Goal: Information Seeking & Learning: Learn about a topic

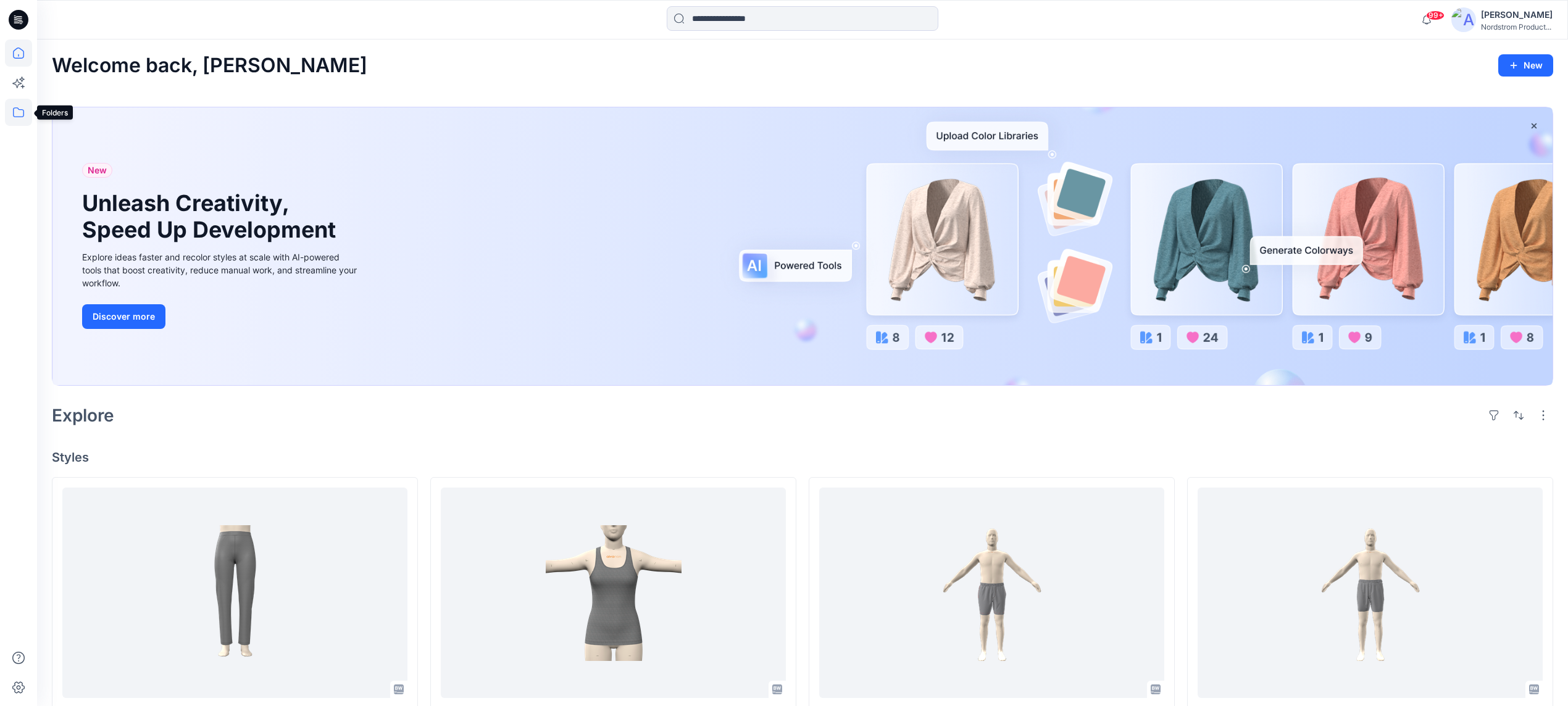
click at [16, 114] on icon at bounding box center [18, 112] width 27 height 27
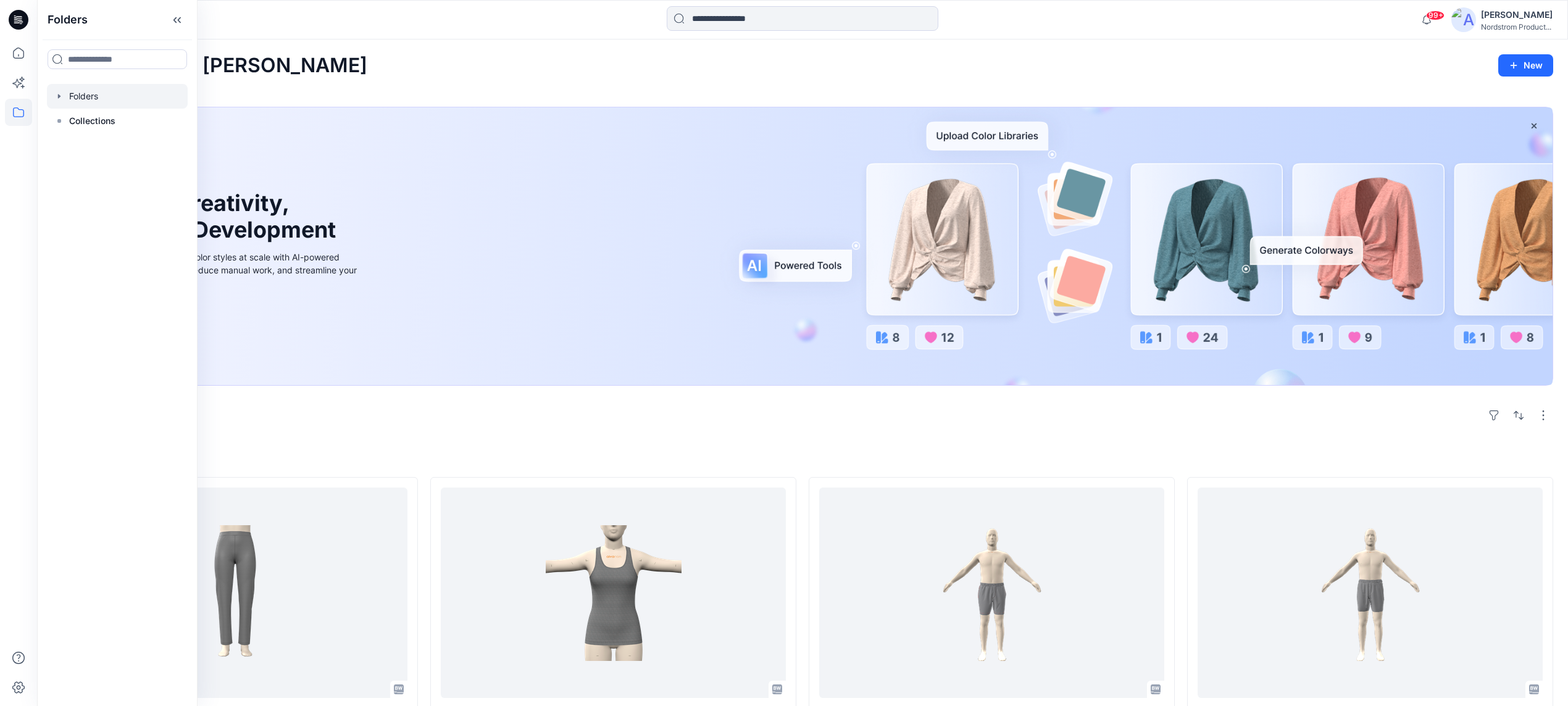
click at [108, 97] on div at bounding box center [116, 96] width 141 height 24
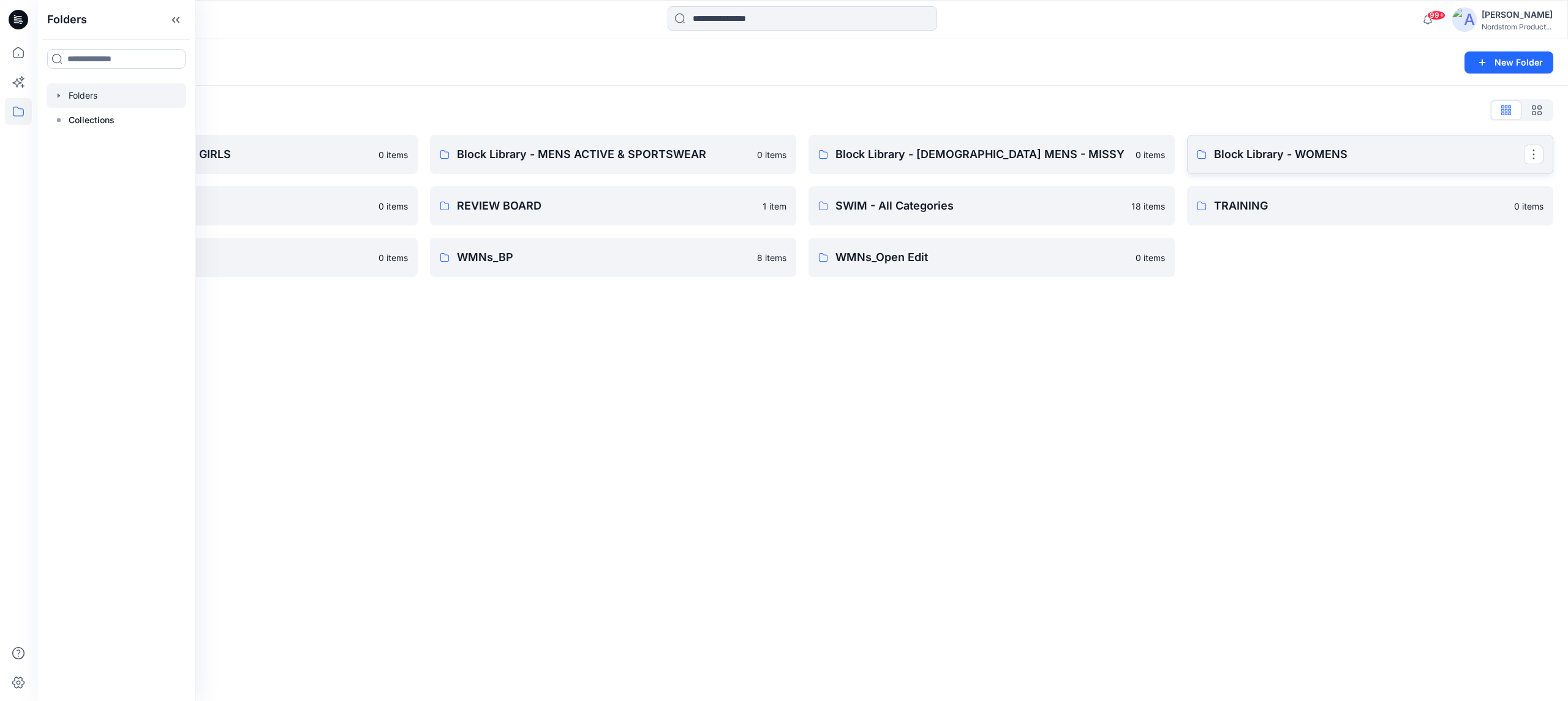
click at [1262, 153] on p "Block Library - WOMENS" at bounding box center [1368, 155] width 310 height 17
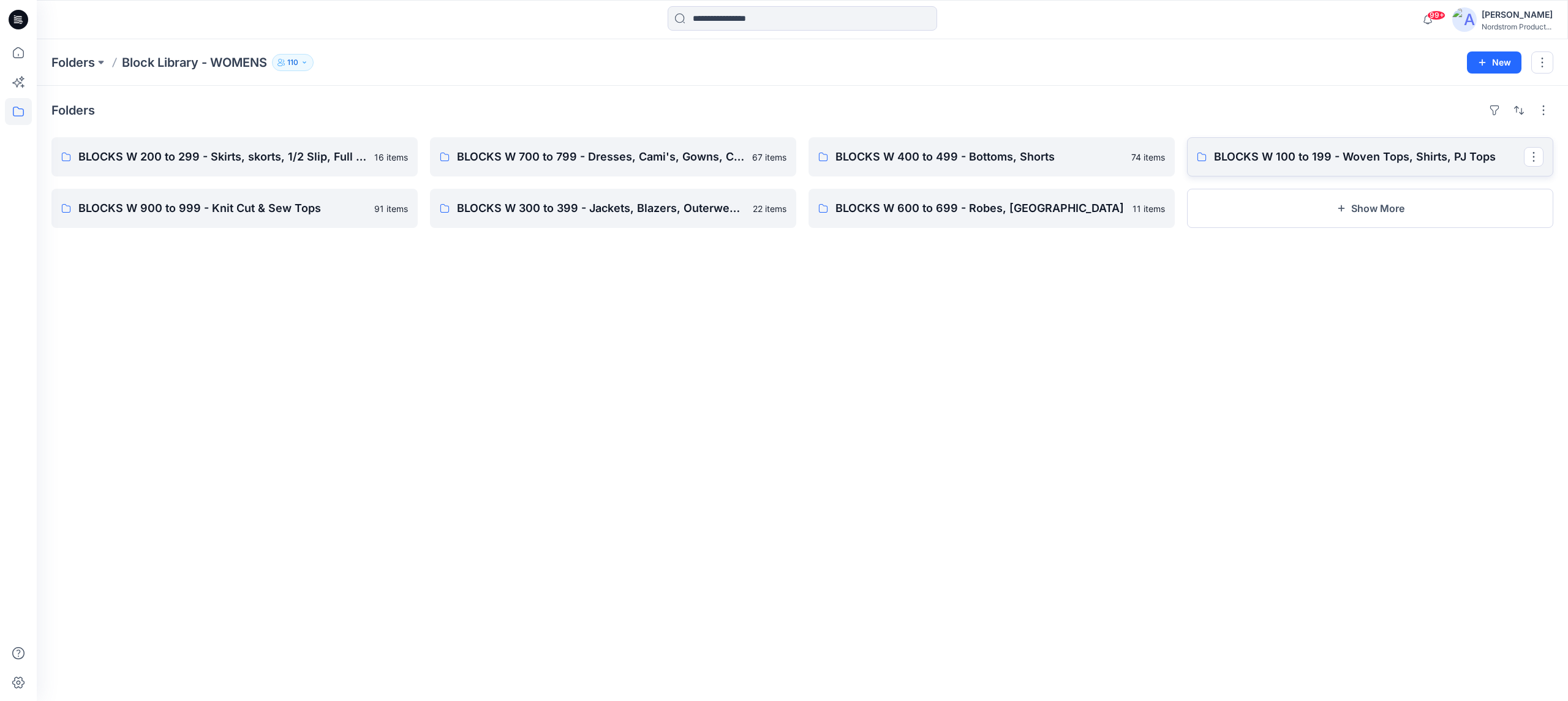
click at [1356, 146] on link "BLOCKS W 100 to 199 - Woven Tops, Shirts, PJ Tops" at bounding box center [1369, 157] width 366 height 39
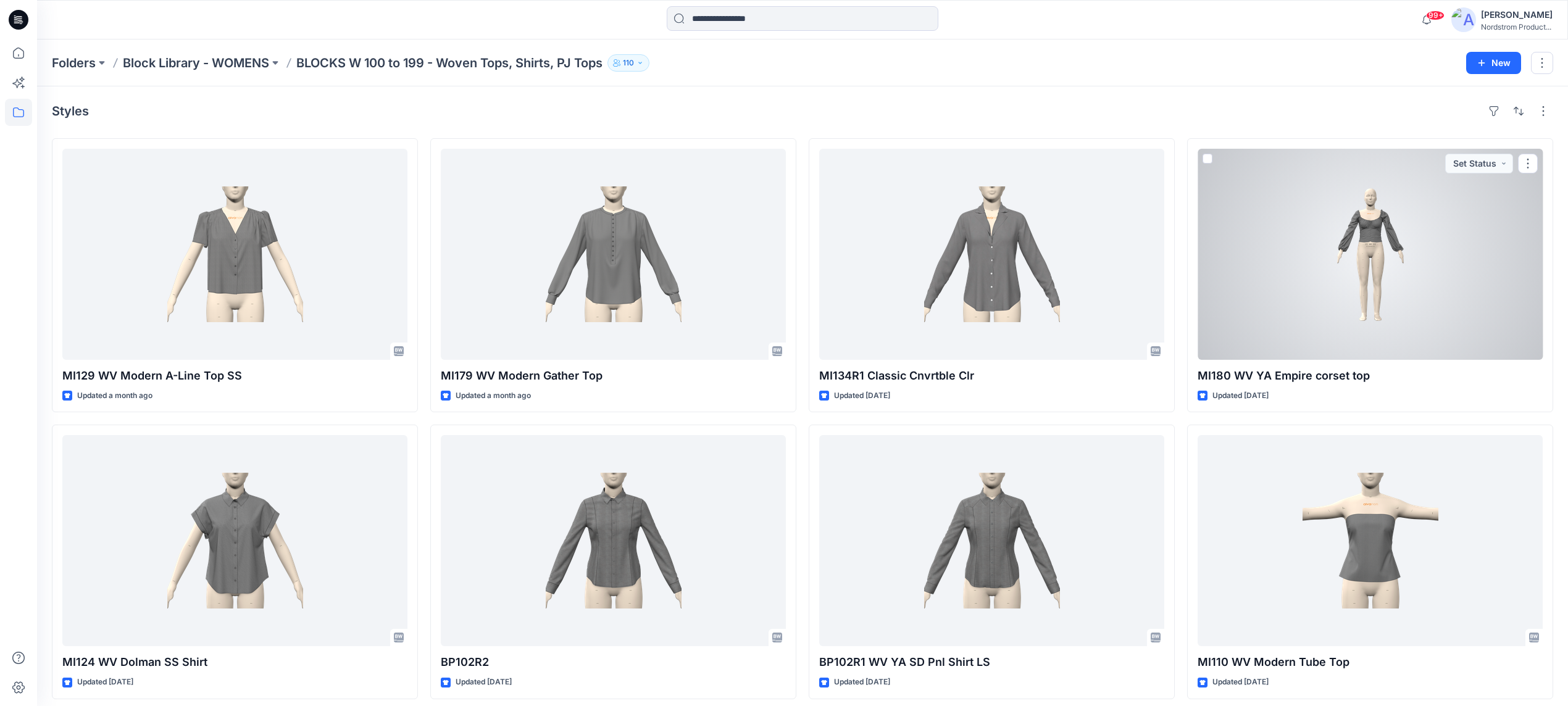
click at [1392, 249] on div at bounding box center [1370, 255] width 345 height 211
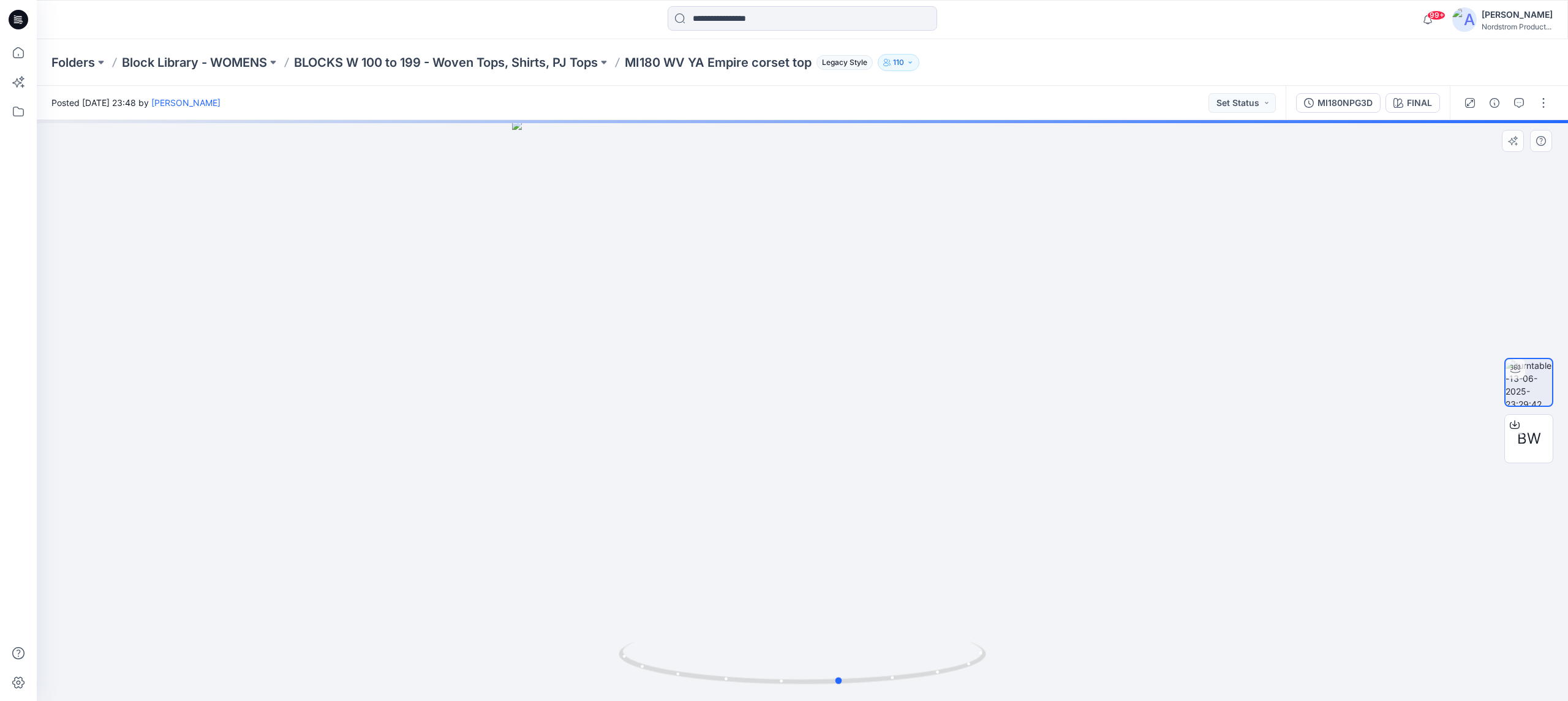
drag, startPoint x: 802, startPoint y: 681, endPoint x: 765, endPoint y: 547, distance: 139.0
click at [840, 649] on icon at bounding box center [803, 664] width 370 height 46
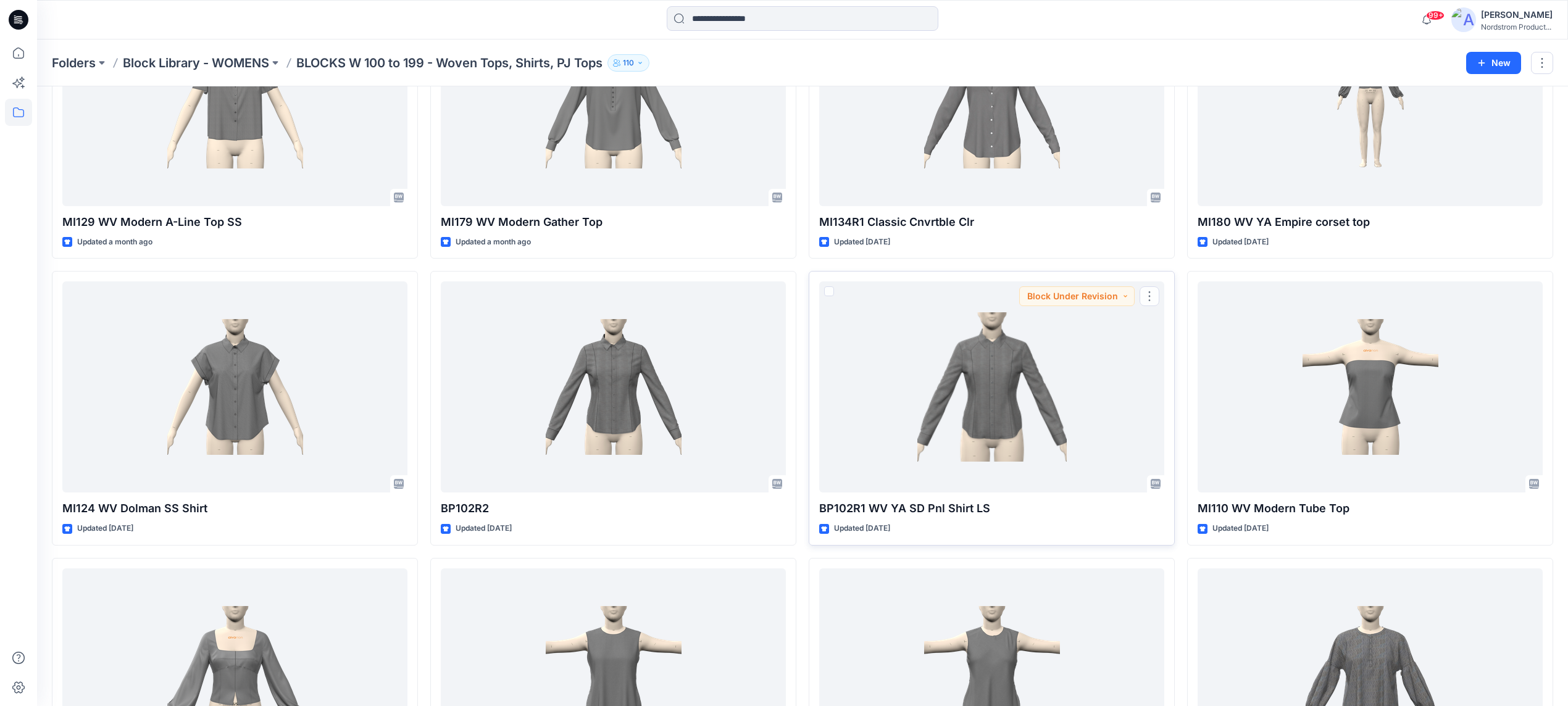
scroll to position [339, 0]
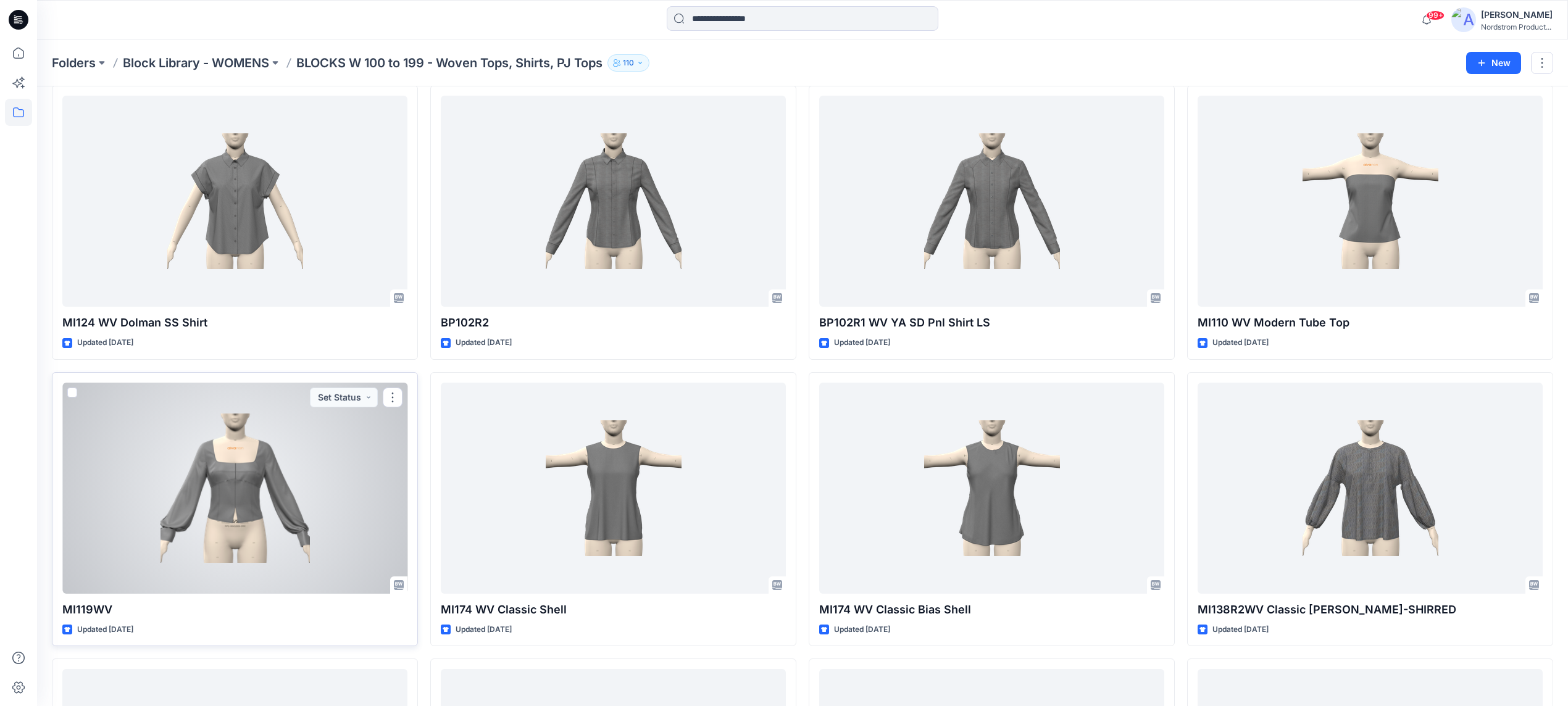
click at [241, 488] on div at bounding box center [235, 488] width 345 height 211
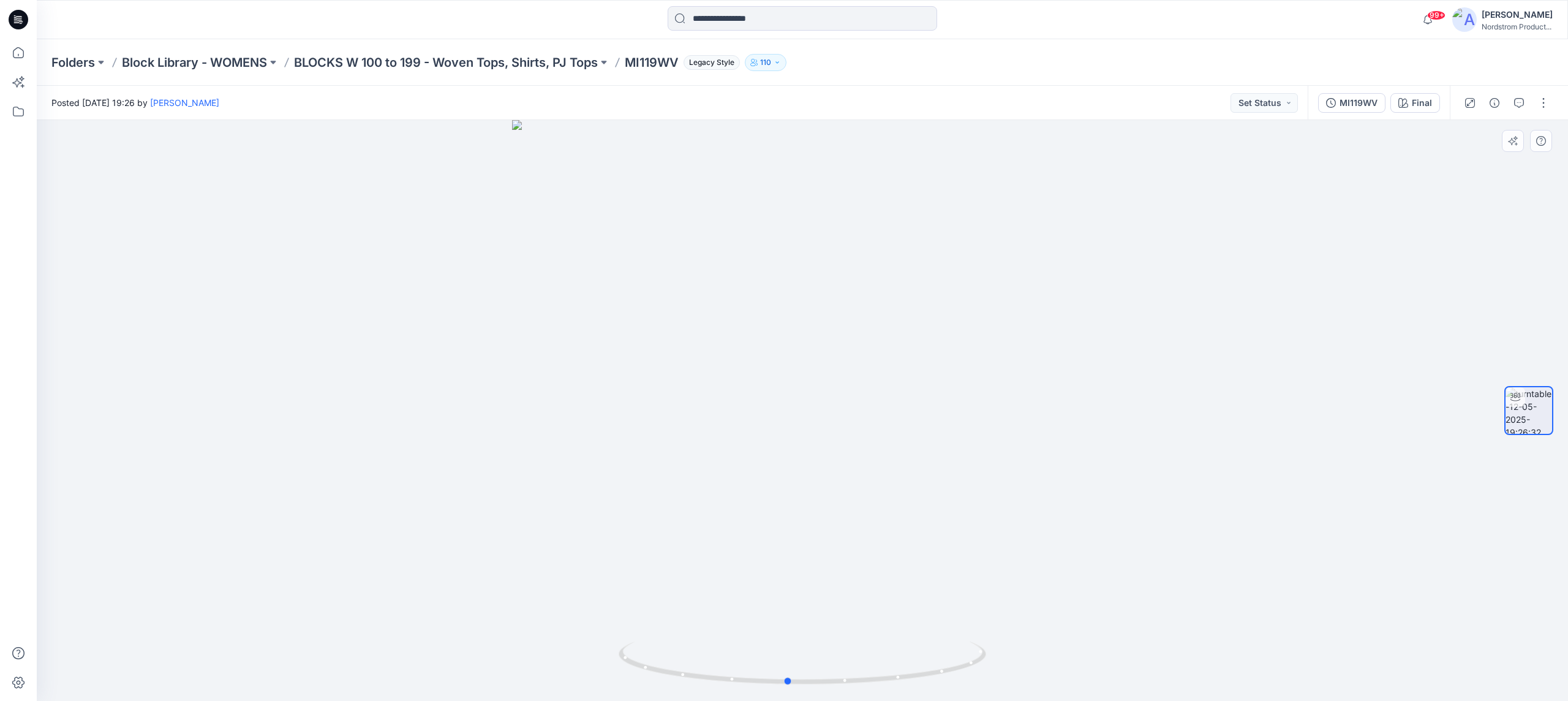
drag, startPoint x: 802, startPoint y: 680, endPoint x: 736, endPoint y: 618, distance: 90.6
click at [787, 669] on icon at bounding box center [803, 664] width 370 height 46
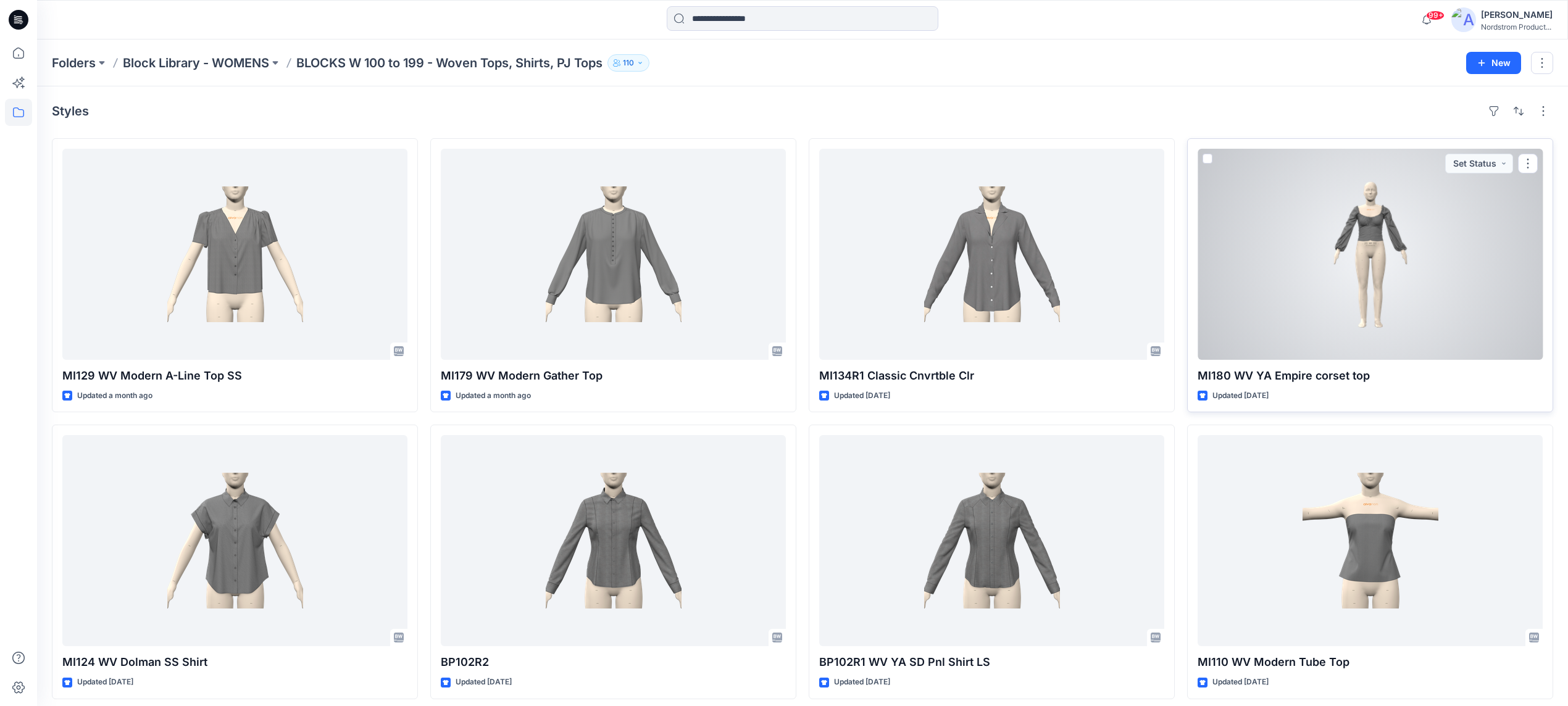
click at [1360, 279] on div at bounding box center [1370, 255] width 345 height 211
